Goal: Task Accomplishment & Management: Complete application form

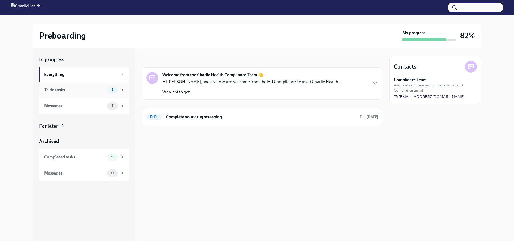
click at [75, 88] on div "To do tasks" at bounding box center [74, 90] width 61 height 6
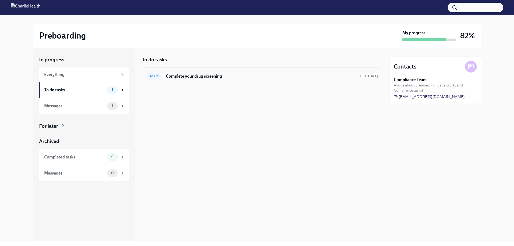
click at [204, 76] on h6 "Complete your drug screening" at bounding box center [261, 76] width 190 height 6
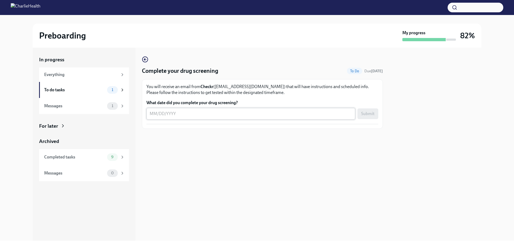
click at [162, 116] on textarea "What date did you complete your drug screening?" at bounding box center [251, 114] width 203 height 6
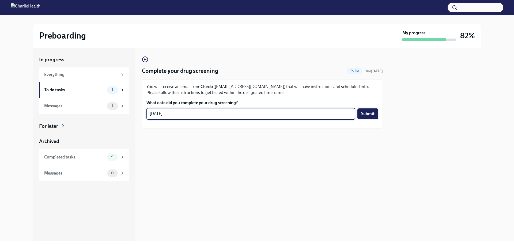
type textarea "[DATE]"
click at [364, 117] on span "Submit" at bounding box center [367, 113] width 13 height 5
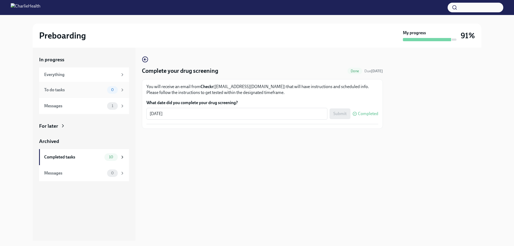
click at [64, 91] on div "To do tasks" at bounding box center [74, 90] width 61 height 6
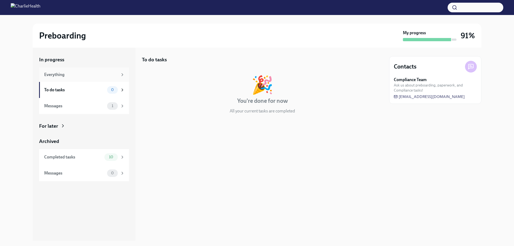
click at [68, 76] on div "Everything" at bounding box center [81, 75] width 74 height 6
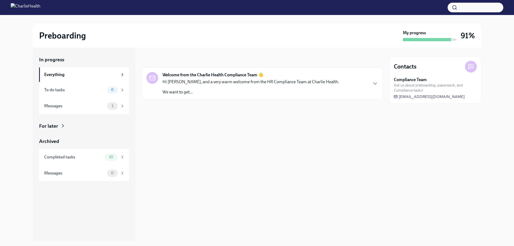
click at [196, 83] on p "Hi [PERSON_NAME], and a very warm welcome from the HR Compliance Team at Charli…" at bounding box center [251, 82] width 177 height 6
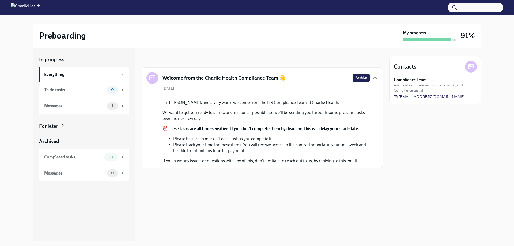
scroll to position [3, 0]
click at [87, 110] on div "Messages 1" at bounding box center [84, 106] width 90 height 16
drag, startPoint x: 379, startPoint y: 122, endPoint x: 383, endPoint y: 143, distance: 21.0
click at [383, 143] on div "Messages Welcome from the Charlie Health Compliance Team 👋 Archive [DATE] Hi [P…" at bounding box center [262, 144] width 241 height 193
